Goal: Check status: Check status

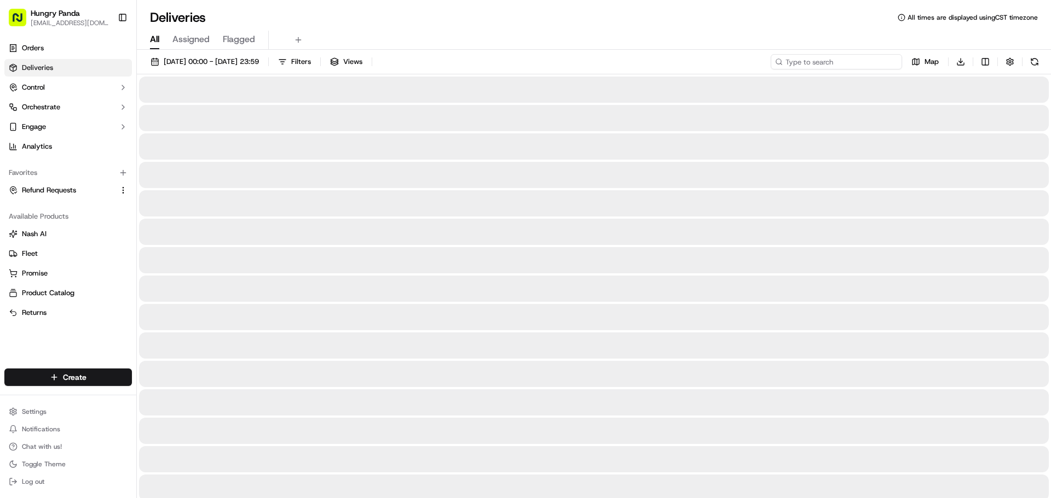
click at [877, 60] on input at bounding box center [835, 61] width 131 height 15
paste input "1550300478756771541476"
type input "1550300478756771541476"
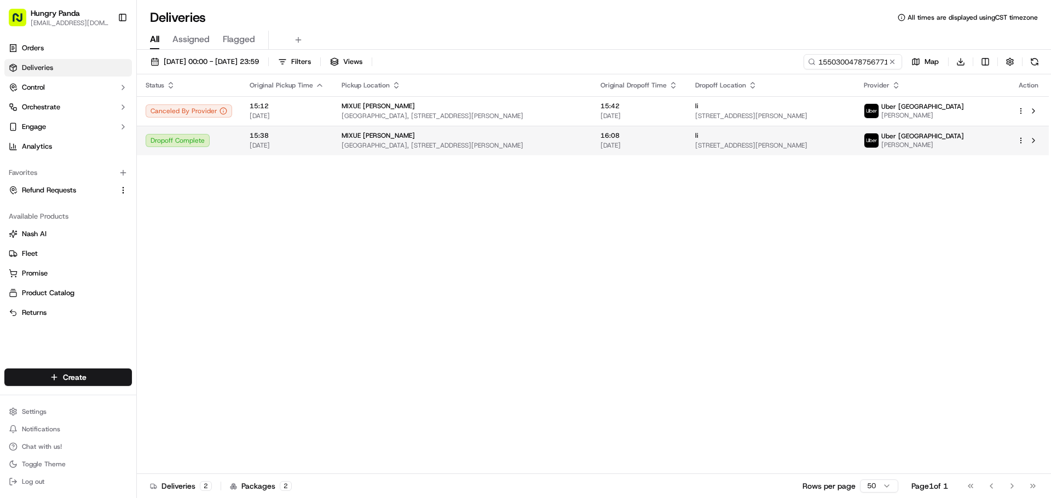
click at [307, 128] on td "15:38 [DATE]" at bounding box center [287, 141] width 92 height 30
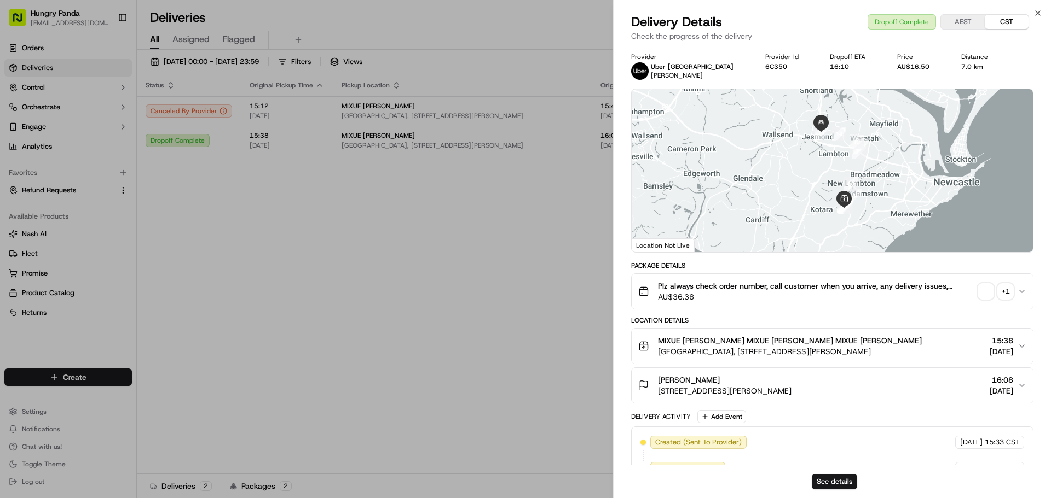
click at [1004, 295] on div "+ 1" at bounding box center [1005, 291] width 15 height 15
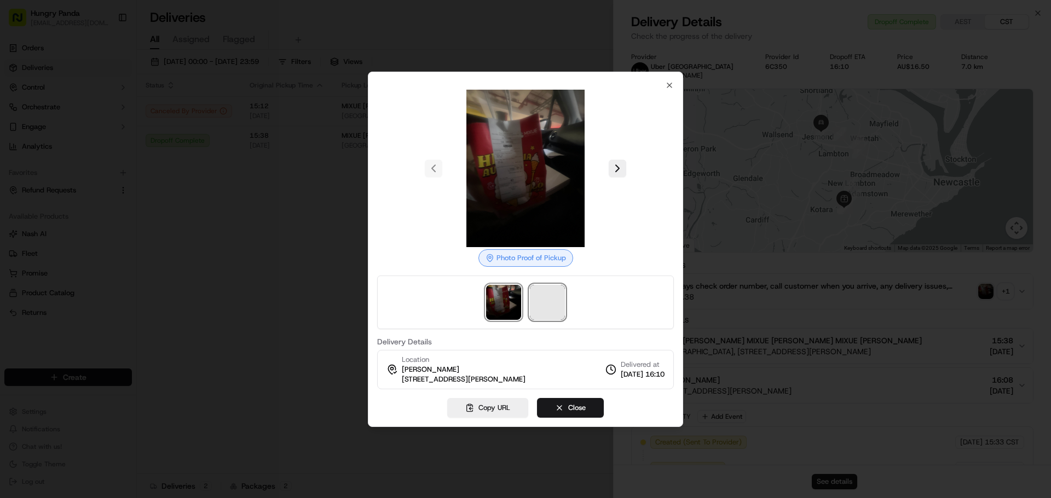
click at [564, 287] on span at bounding box center [547, 302] width 35 height 35
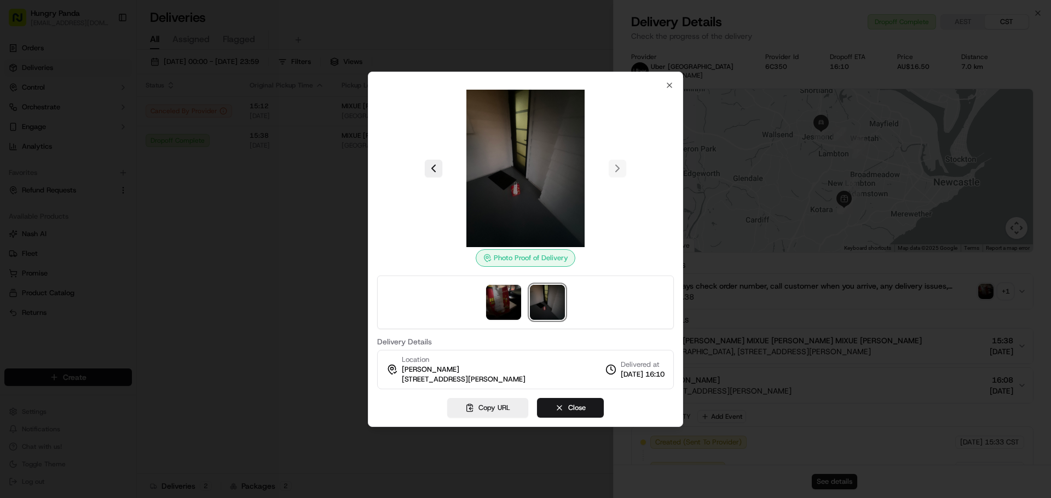
click at [352, 192] on div at bounding box center [525, 249] width 1051 height 498
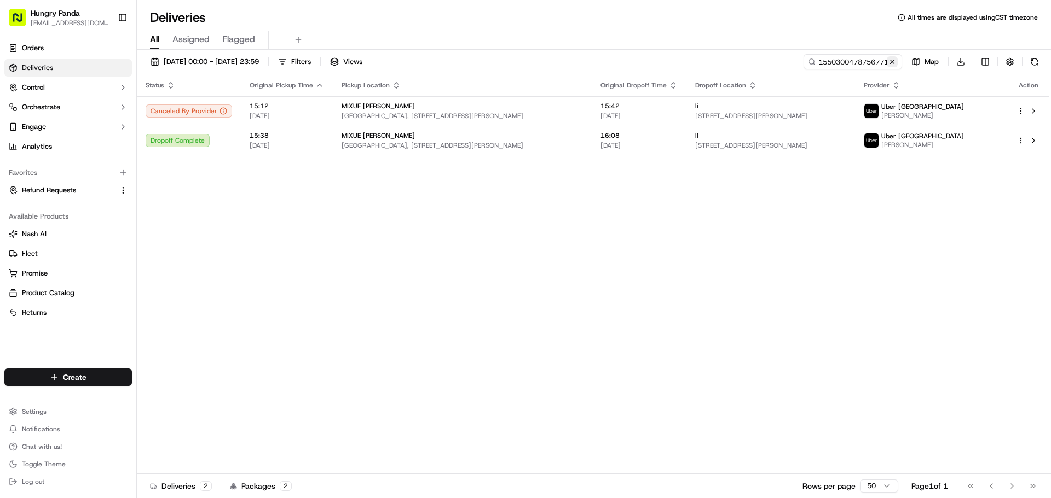
click at [891, 63] on button at bounding box center [891, 61] width 11 height 11
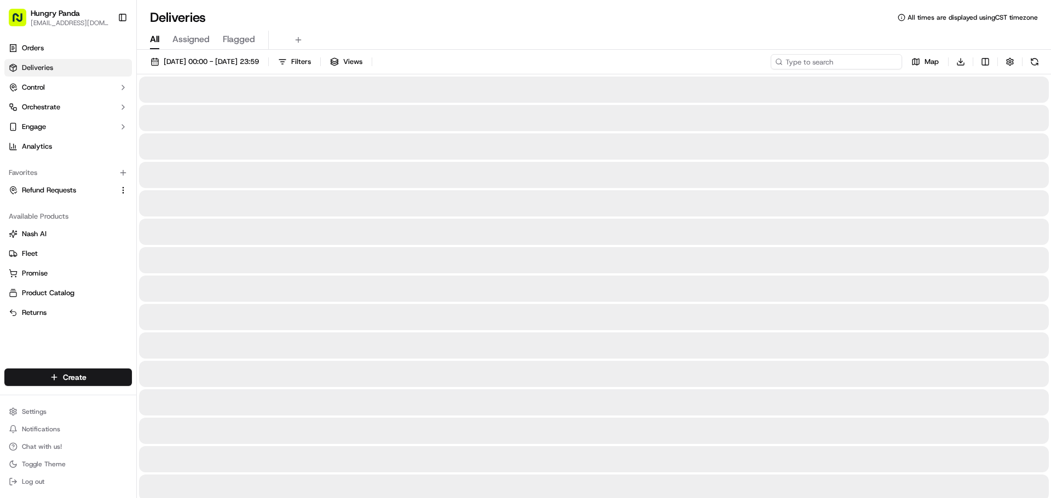
click at [863, 62] on input at bounding box center [835, 61] width 131 height 15
paste input "5853362088454734481100"
type input "5853362088454734481100"
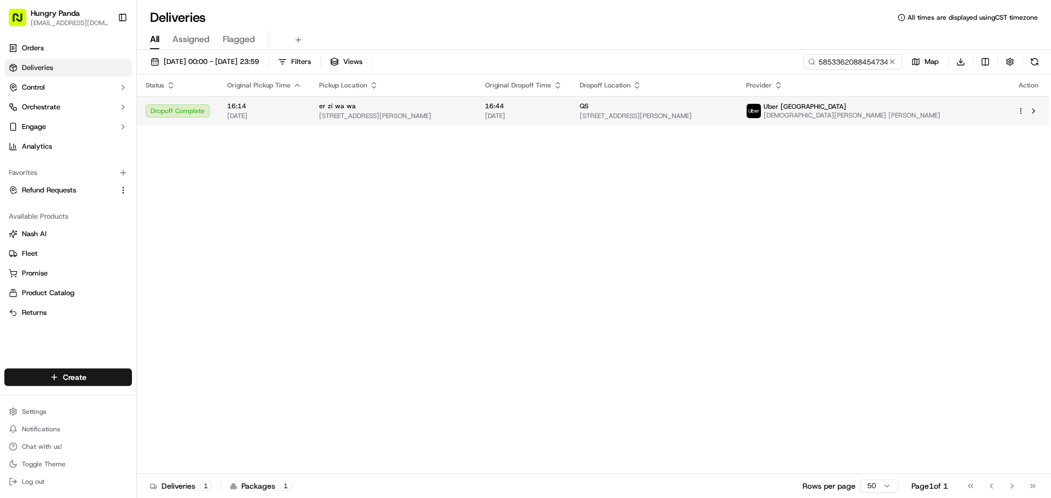
click at [467, 119] on span "[STREET_ADDRESS][PERSON_NAME]" at bounding box center [393, 116] width 148 height 9
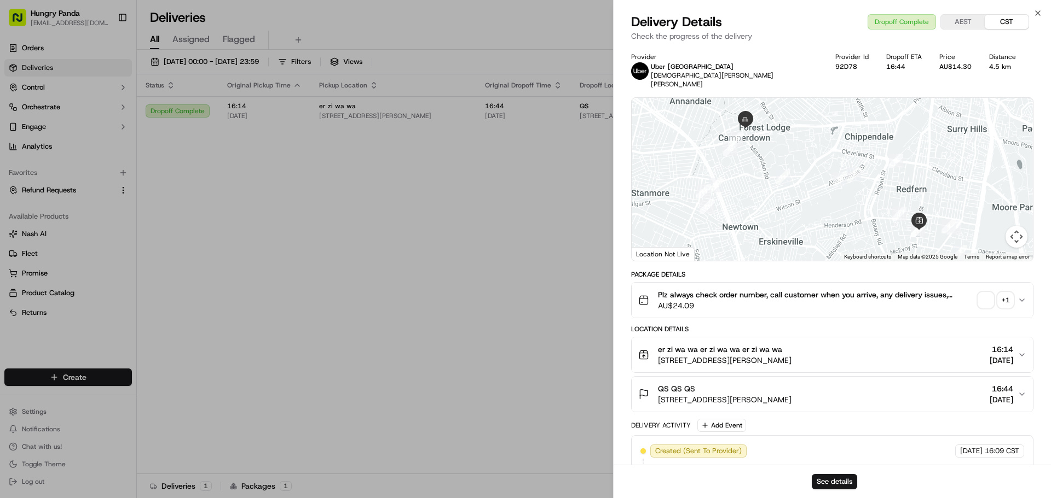
click at [1010, 293] on div "+ 1" at bounding box center [1005, 300] width 15 height 15
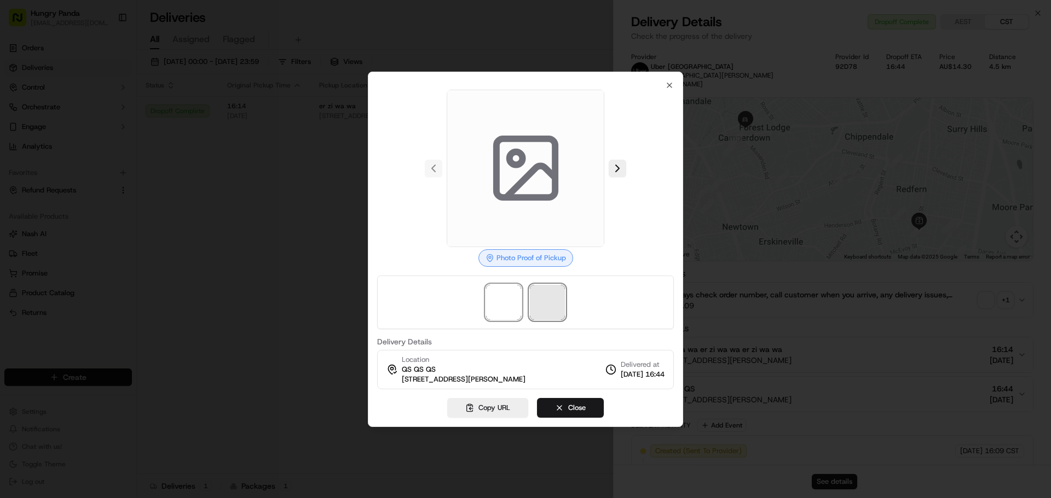
click at [538, 299] on span at bounding box center [547, 302] width 35 height 35
drag, startPoint x: 500, startPoint y: 302, endPoint x: 546, endPoint y: 300, distance: 46.5
click at [500, 302] on img at bounding box center [503, 302] width 35 height 35
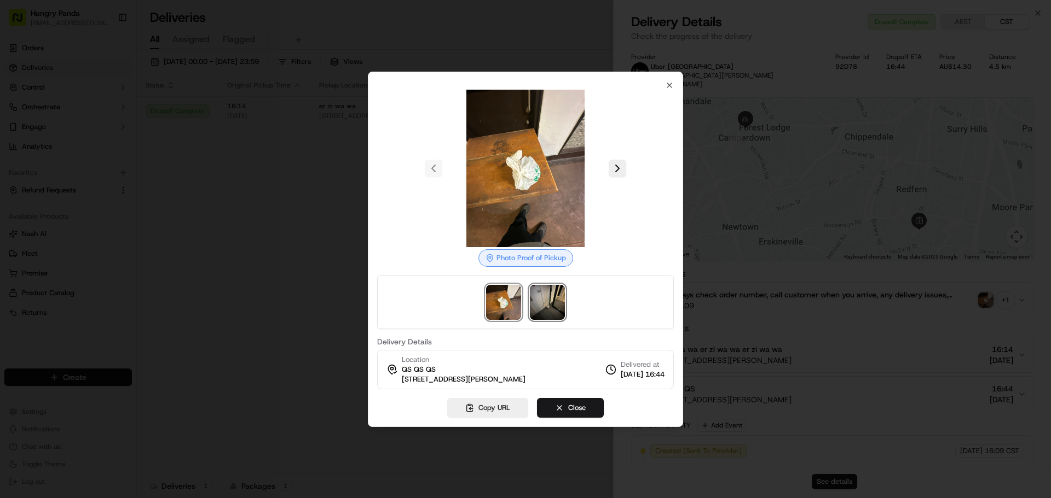
click at [561, 297] on img at bounding box center [547, 302] width 35 height 35
click at [317, 150] on div at bounding box center [525, 249] width 1051 height 498
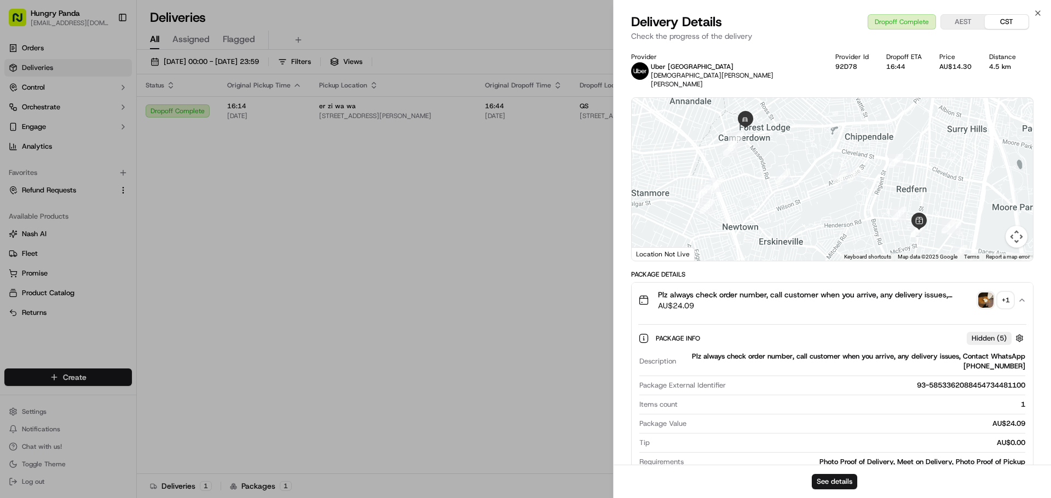
drag, startPoint x: 308, startPoint y: 148, endPoint x: 777, endPoint y: 76, distance: 475.1
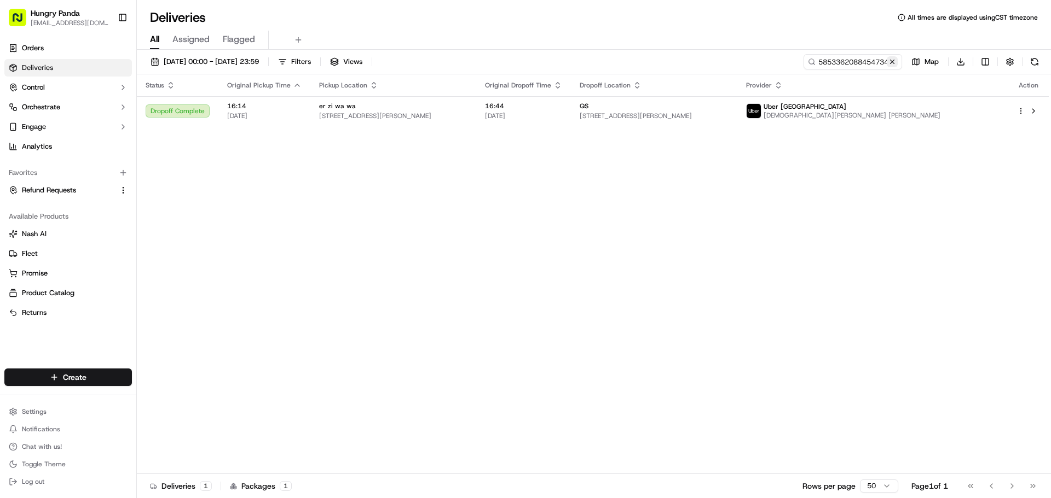
click at [892, 62] on button at bounding box center [891, 61] width 11 height 11
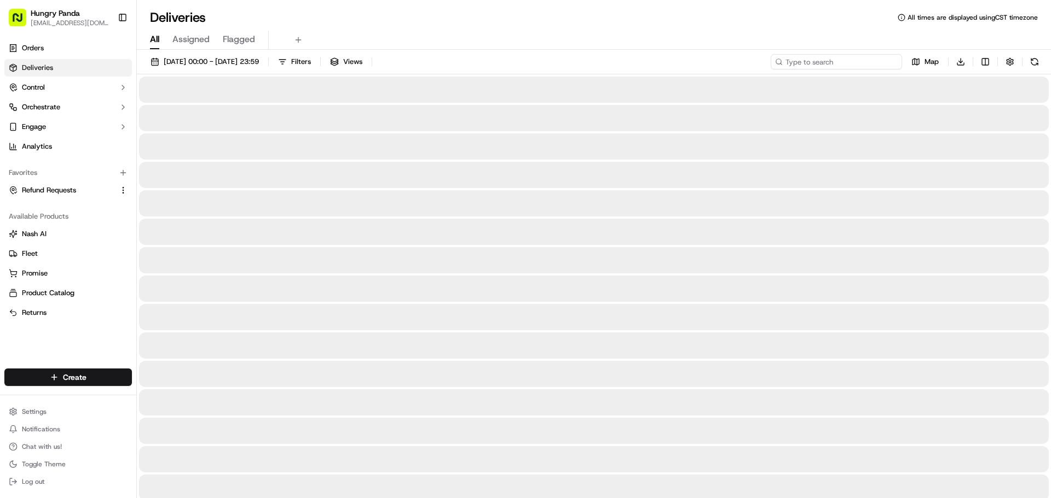
click at [848, 61] on input at bounding box center [835, 61] width 131 height 15
paste input "2362378418150781222100"
type input "2362378418150781222100"
click at [830, 62] on input "2362378418150781222100" at bounding box center [835, 61] width 131 height 15
click at [892, 61] on button at bounding box center [891, 61] width 11 height 11
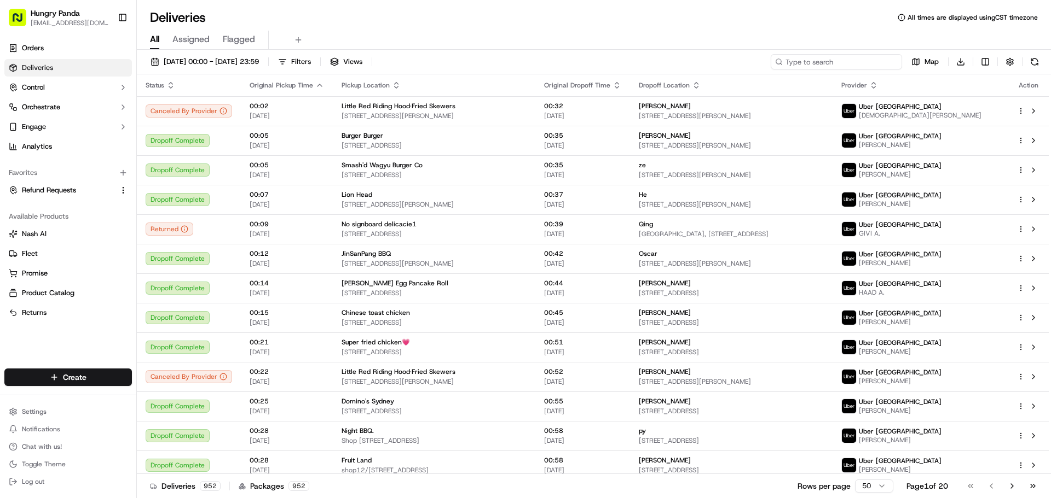
click at [827, 60] on input at bounding box center [835, 61] width 131 height 15
paste input "2362378418150781222100"
type input "2362378418150781222100"
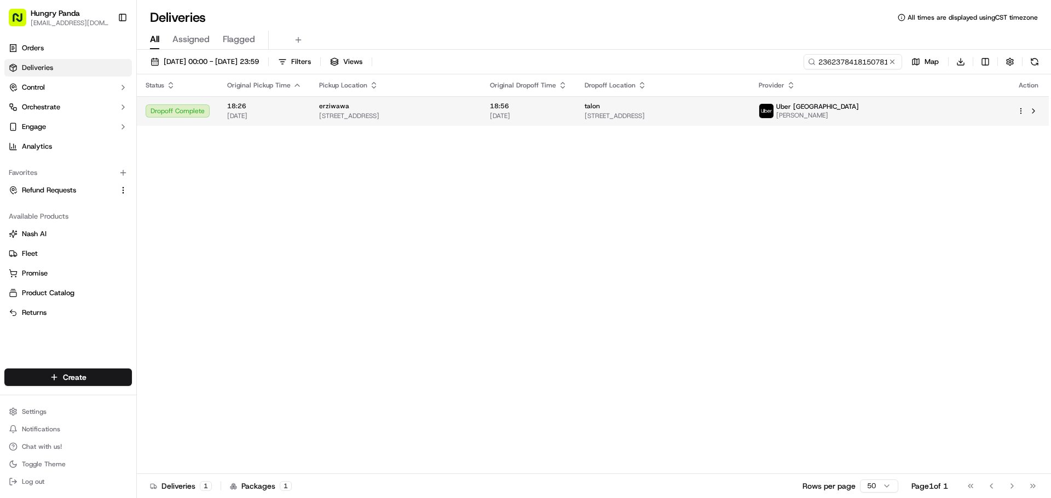
click at [370, 116] on span "[STREET_ADDRESS]" at bounding box center [395, 116] width 153 height 9
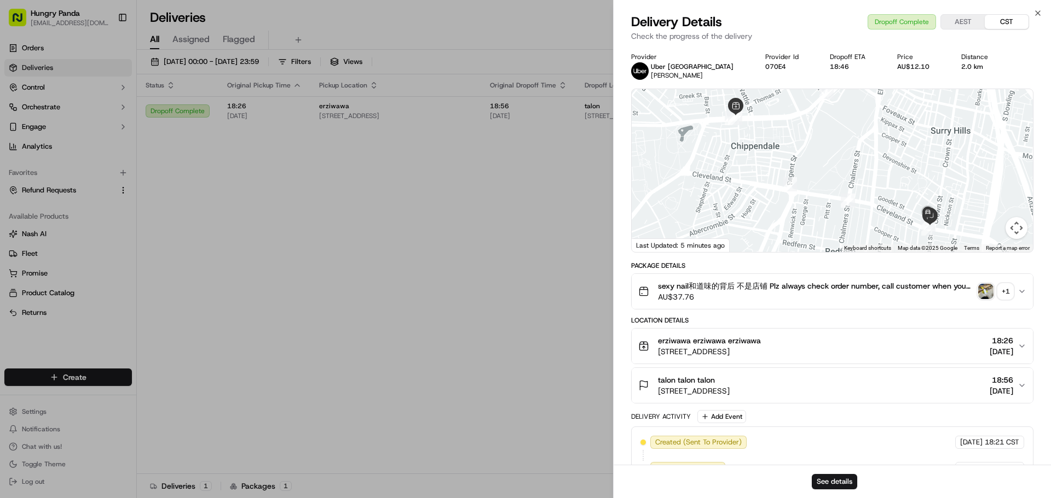
click at [982, 286] on img "button" at bounding box center [985, 291] width 15 height 15
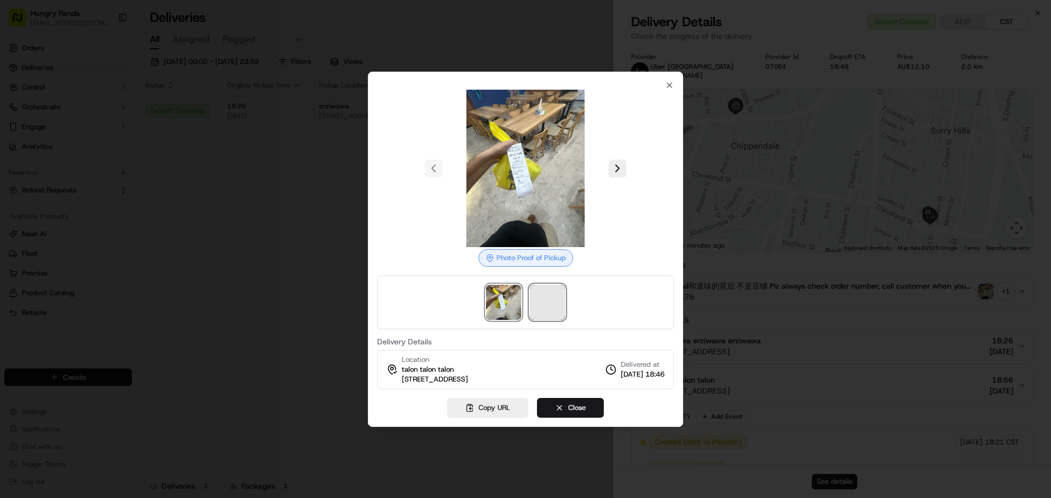
click at [558, 301] on span at bounding box center [547, 302] width 35 height 35
